Goal: Navigation & Orientation: Go to known website

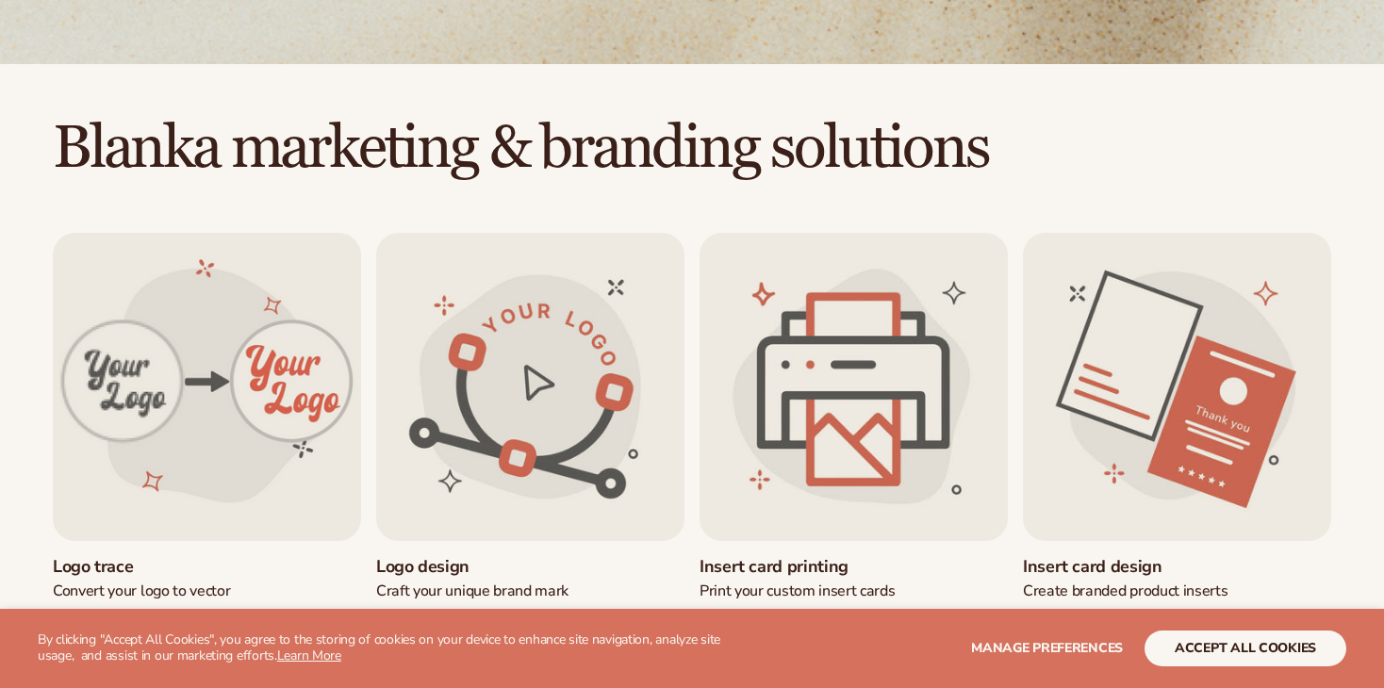
scroll to position [433, 0]
click at [118, 180] on h2 "Blanka marketing & branding solutions" at bounding box center [692, 148] width 1384 height 63
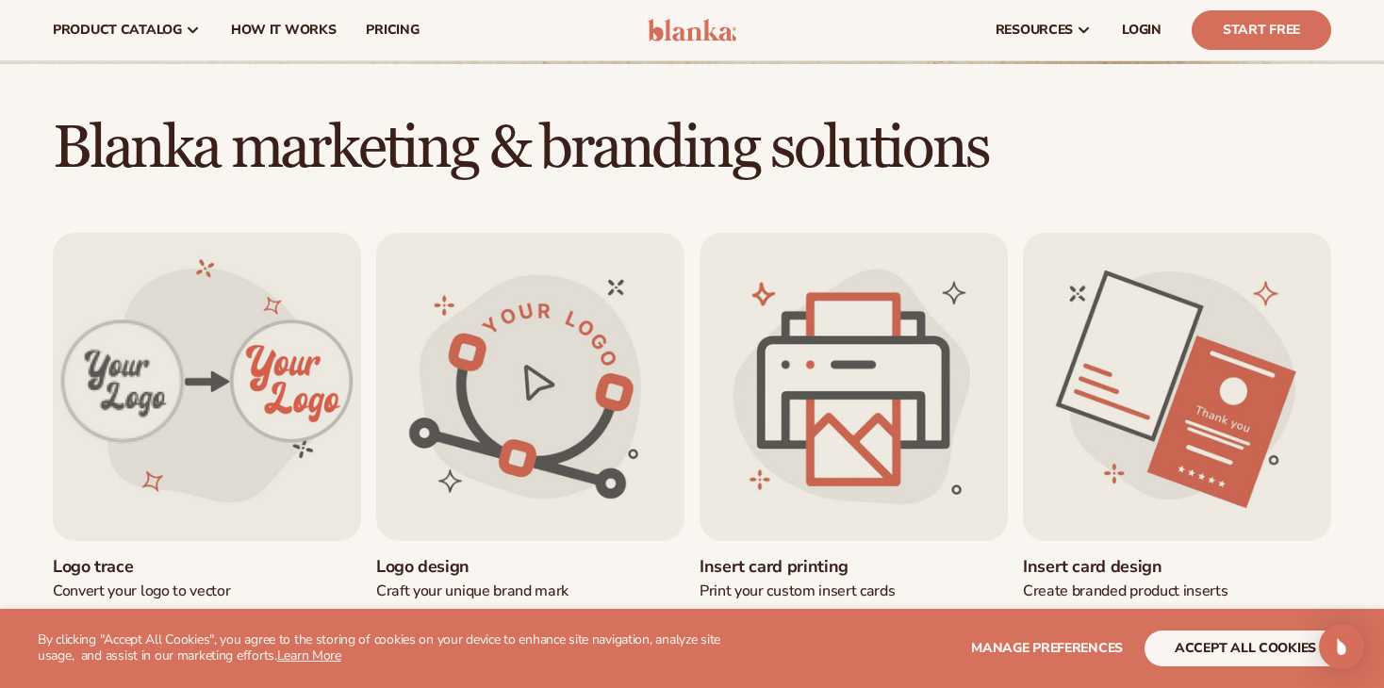
click at [682, 23] on img at bounding box center [693, 30] width 90 height 23
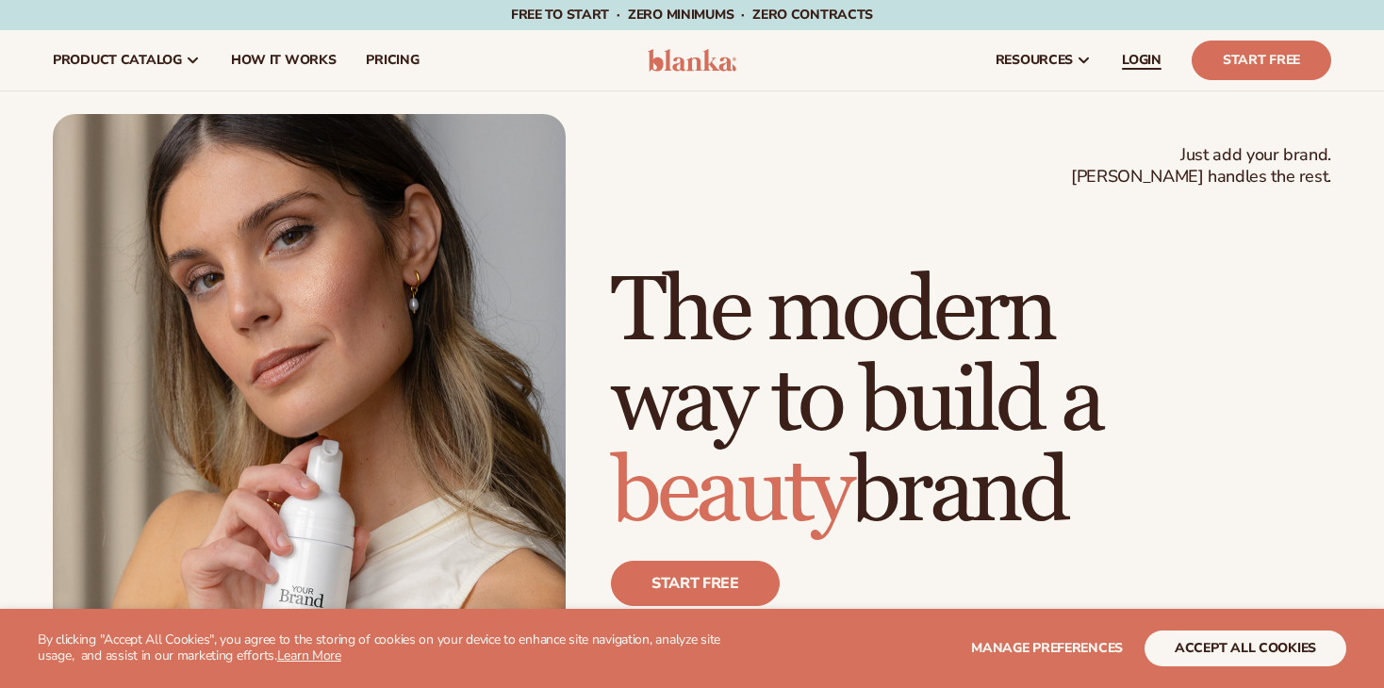
click at [1138, 55] on span "LOGIN" at bounding box center [1142, 60] width 40 height 15
